Goal: Task Accomplishment & Management: Manage account settings

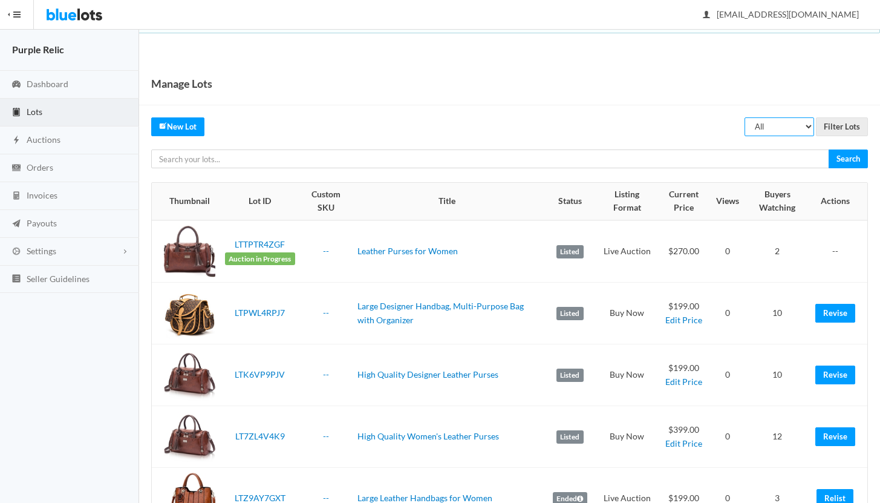
click at [779, 125] on select "All Draft Unreviewed Rejected Scheduled Listed Sold Ended" at bounding box center [780, 126] width 70 height 19
select select "ended"
click at [745, 117] on select "All Draft Unreviewed Rejected Scheduled Listed Sold Ended" at bounding box center [780, 126] width 70 height 19
click at [839, 125] on input "Filter Lots" at bounding box center [842, 126] width 52 height 19
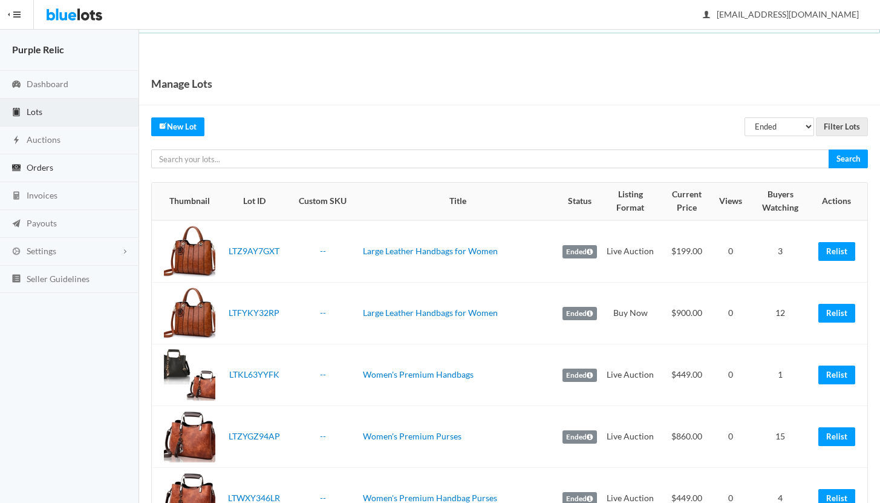
click at [47, 165] on span "Orders" at bounding box center [40, 167] width 27 height 10
